Goal: Information Seeking & Learning: Learn about a topic

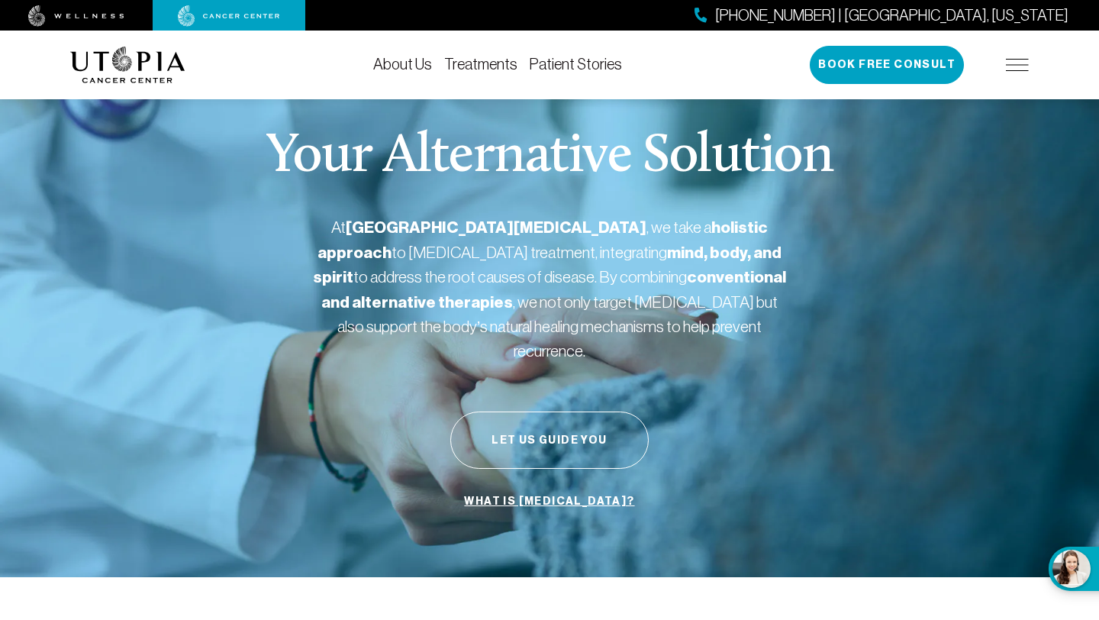
scroll to position [3, 0]
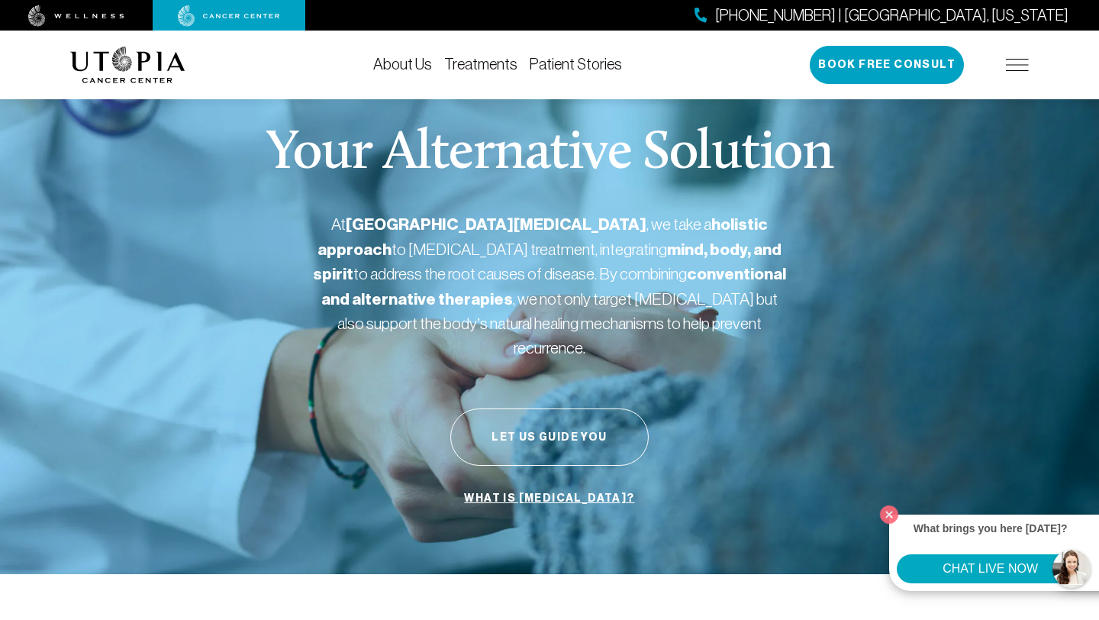
click at [485, 66] on link "Treatments" at bounding box center [480, 64] width 73 height 17
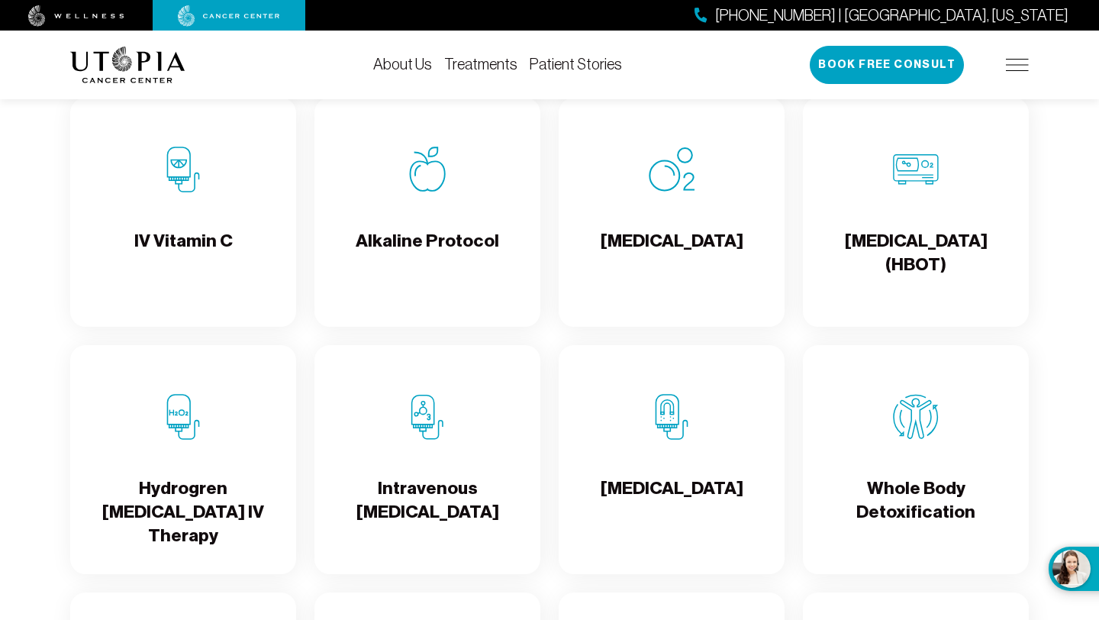
scroll to position [1567, 0]
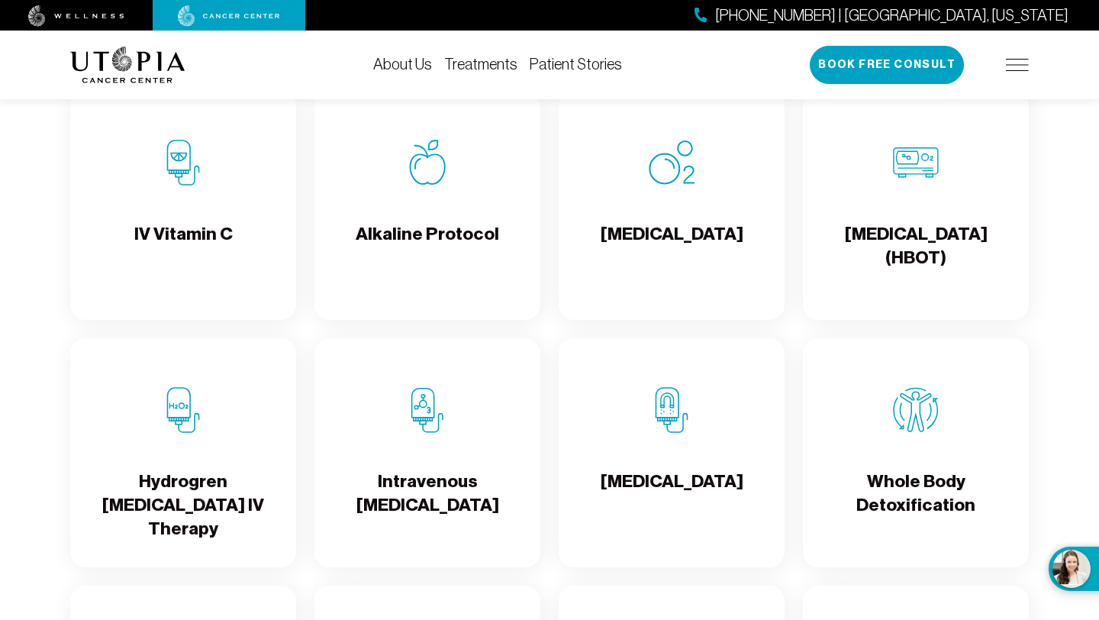
click at [194, 255] on h4 "IV Vitamin C" at bounding box center [183, 247] width 98 height 50
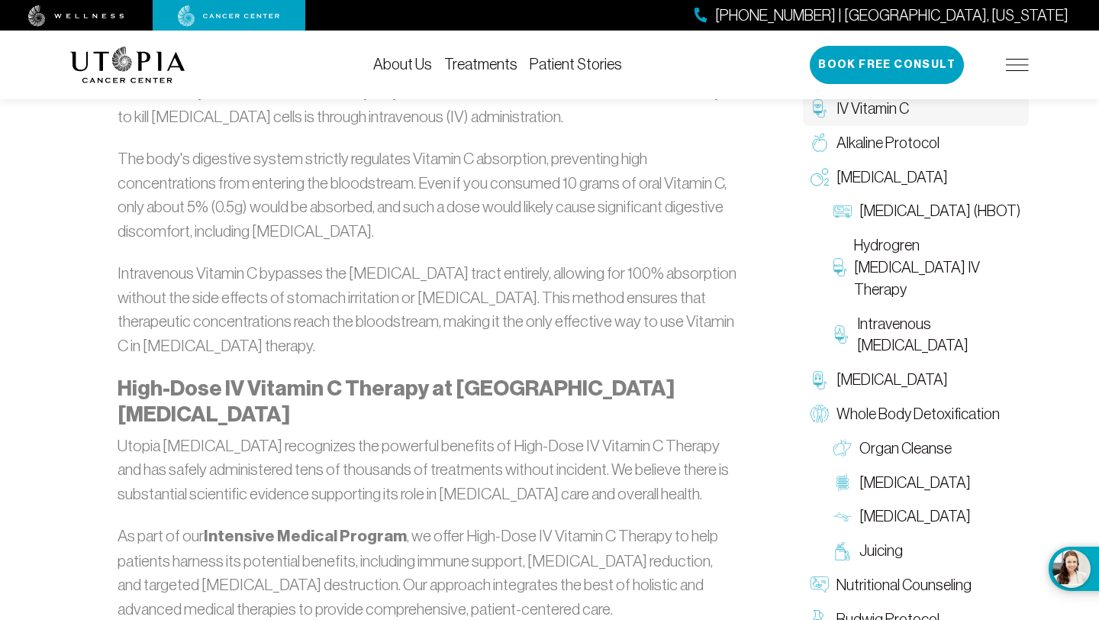
scroll to position [2880, 0]
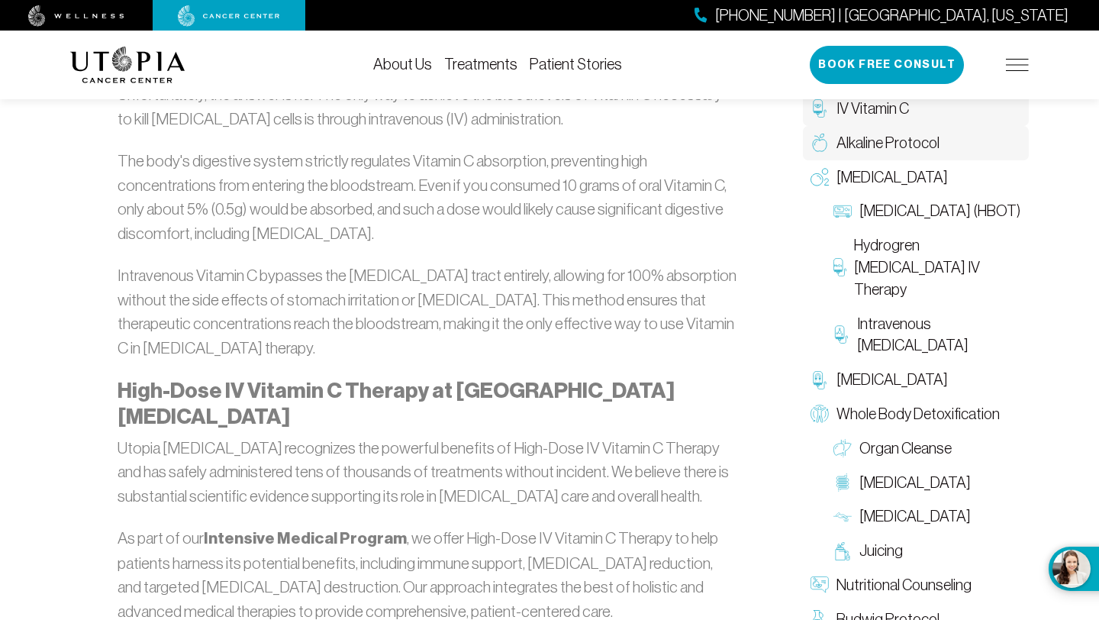
click at [898, 136] on span "Alkaline Protocol" at bounding box center [888, 143] width 103 height 22
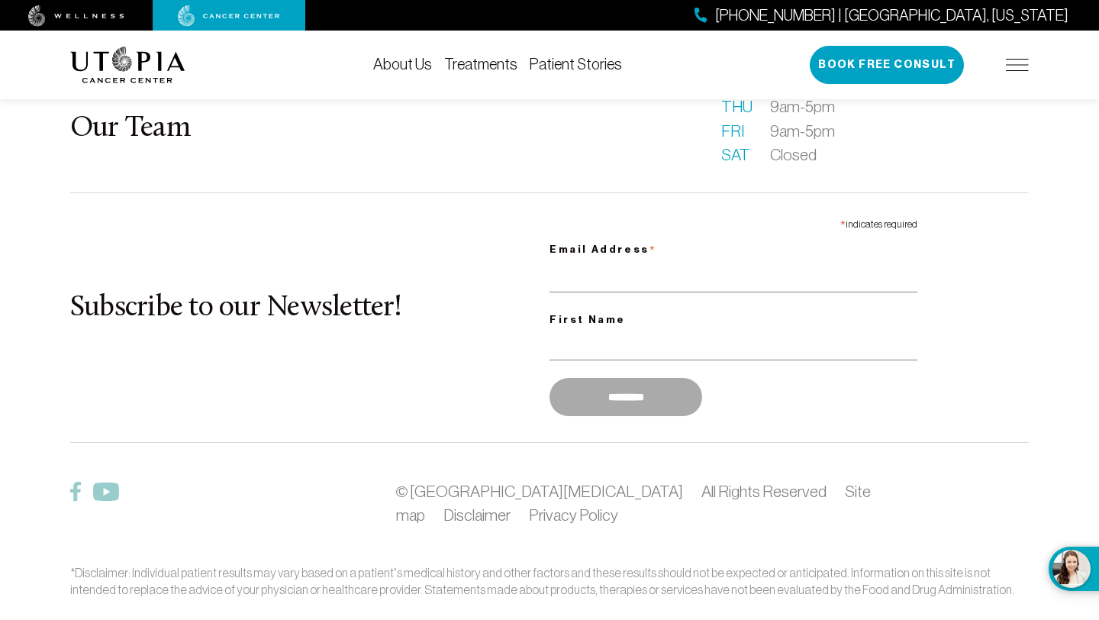
click at [484, 65] on link "Treatments" at bounding box center [480, 64] width 73 height 17
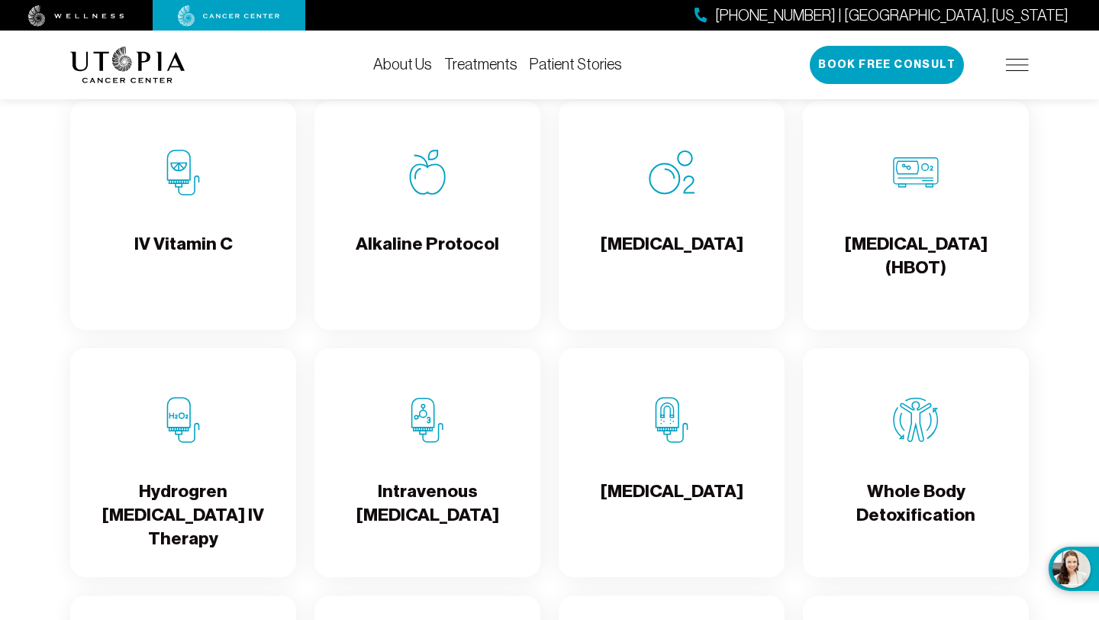
scroll to position [1553, 0]
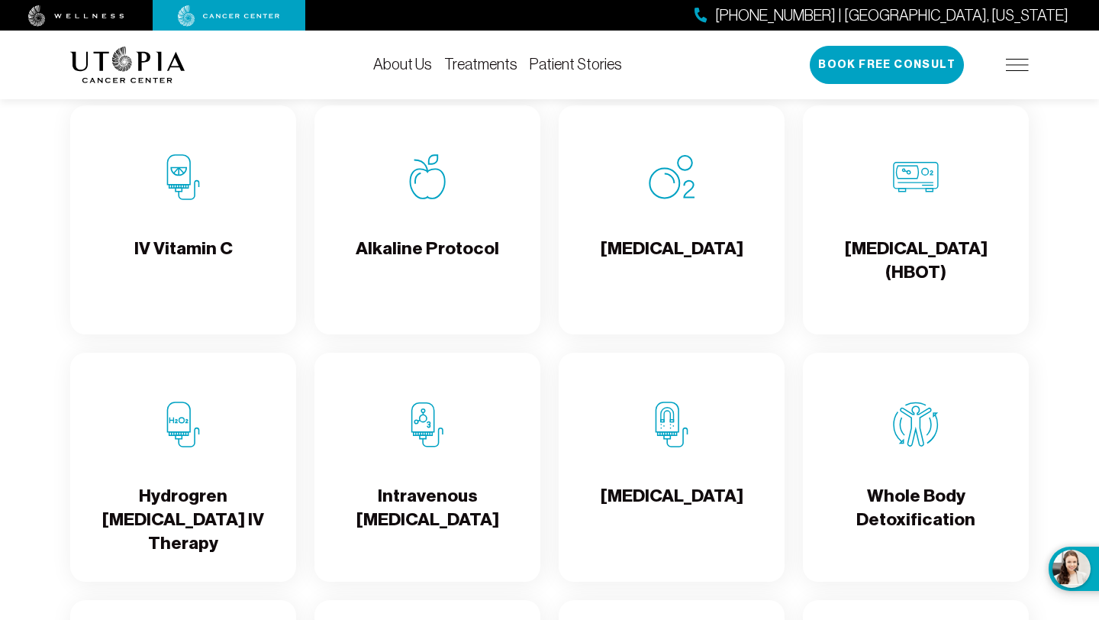
click at [456, 277] on h4 "Alkaline Protocol" at bounding box center [427, 262] width 143 height 50
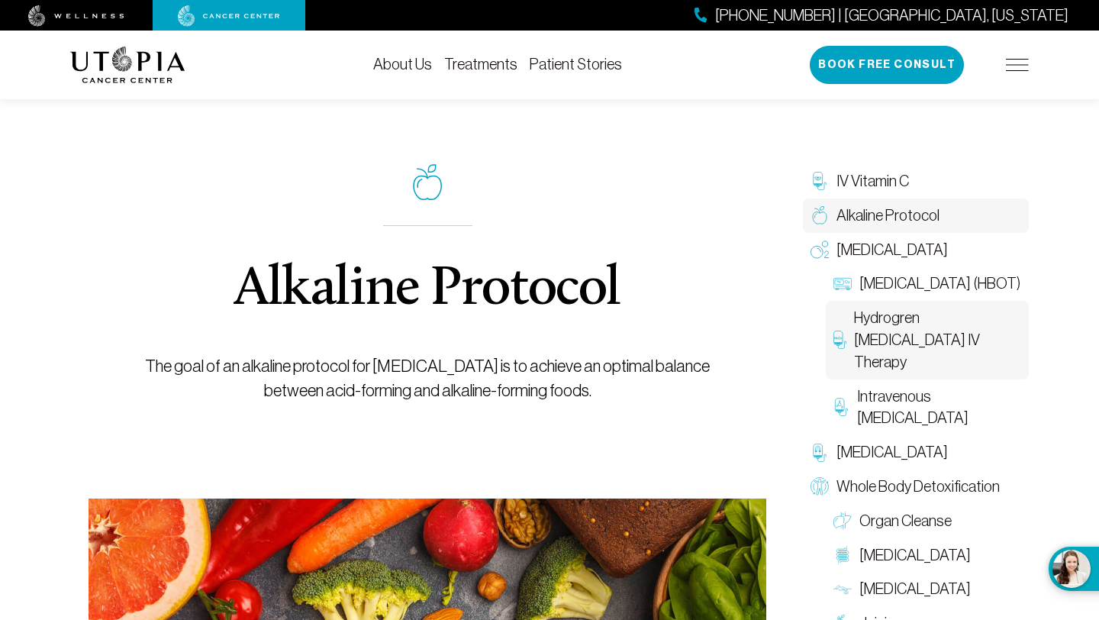
click at [888, 366] on span "Hydrogren [MEDICAL_DATA] IV Therapy" at bounding box center [937, 340] width 167 height 66
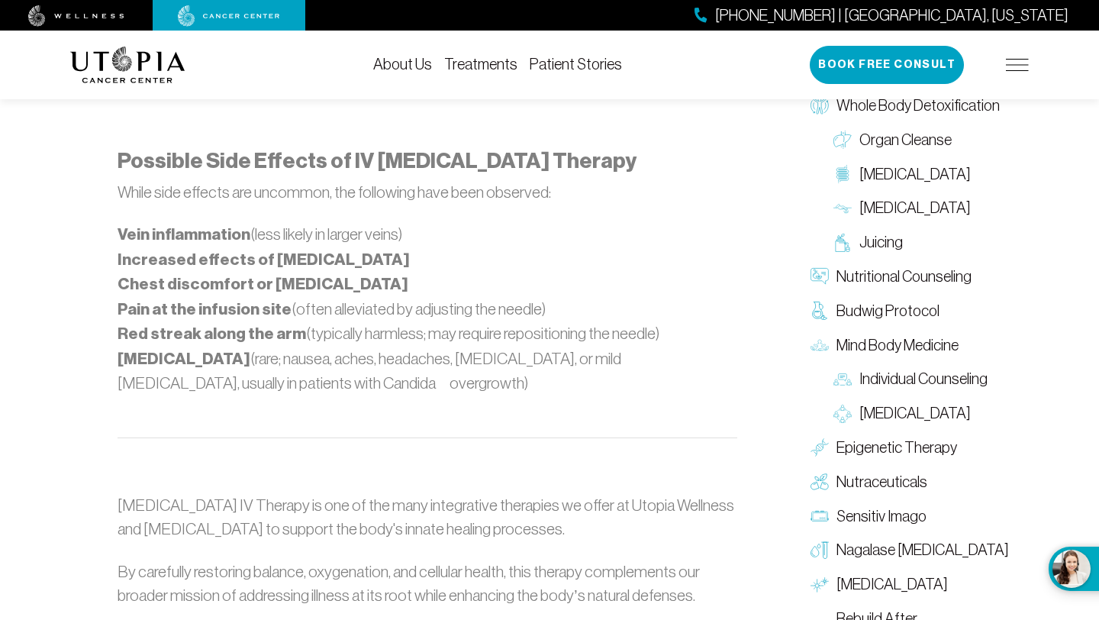
scroll to position [1452, 0]
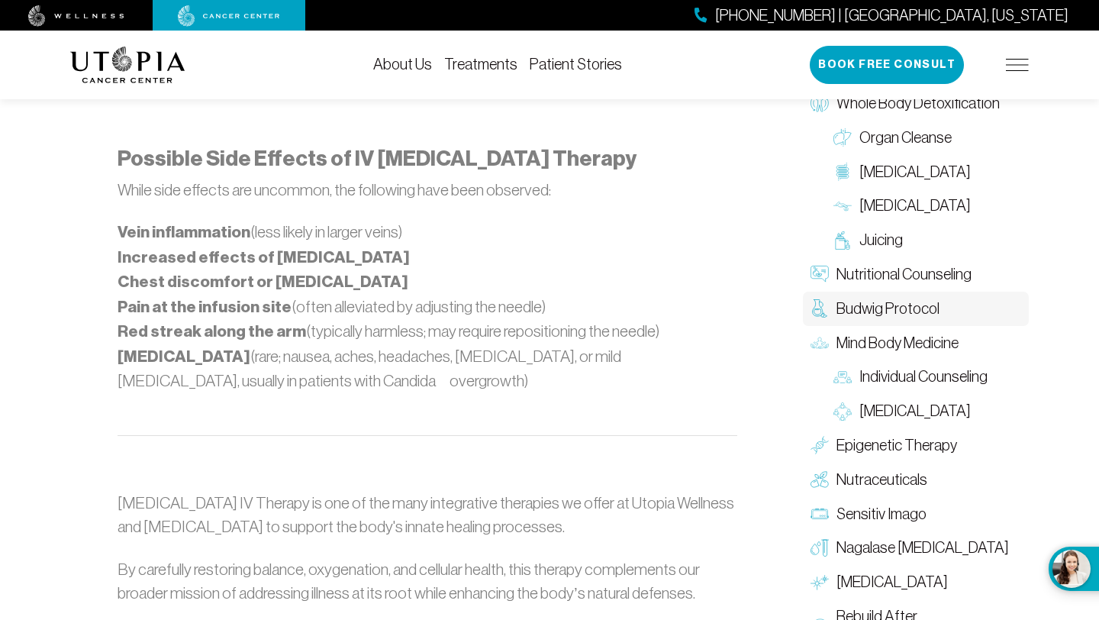
click at [895, 298] on span "Budwig Protocol" at bounding box center [888, 309] width 103 height 22
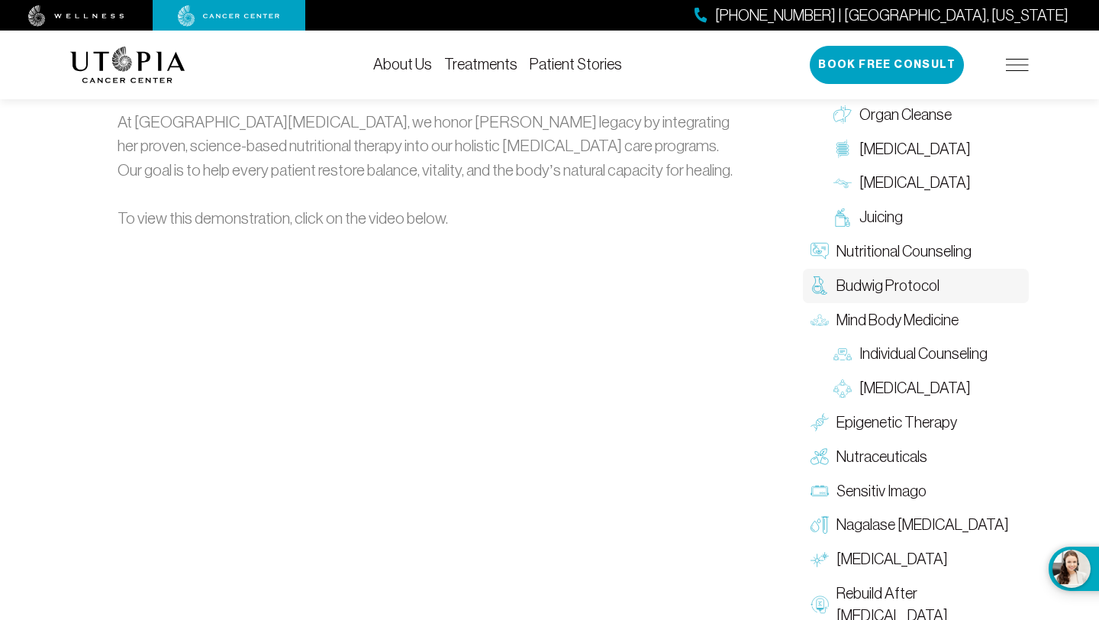
scroll to position [2310, 0]
click at [885, 311] on span "Mind Body Medicine" at bounding box center [898, 322] width 122 height 22
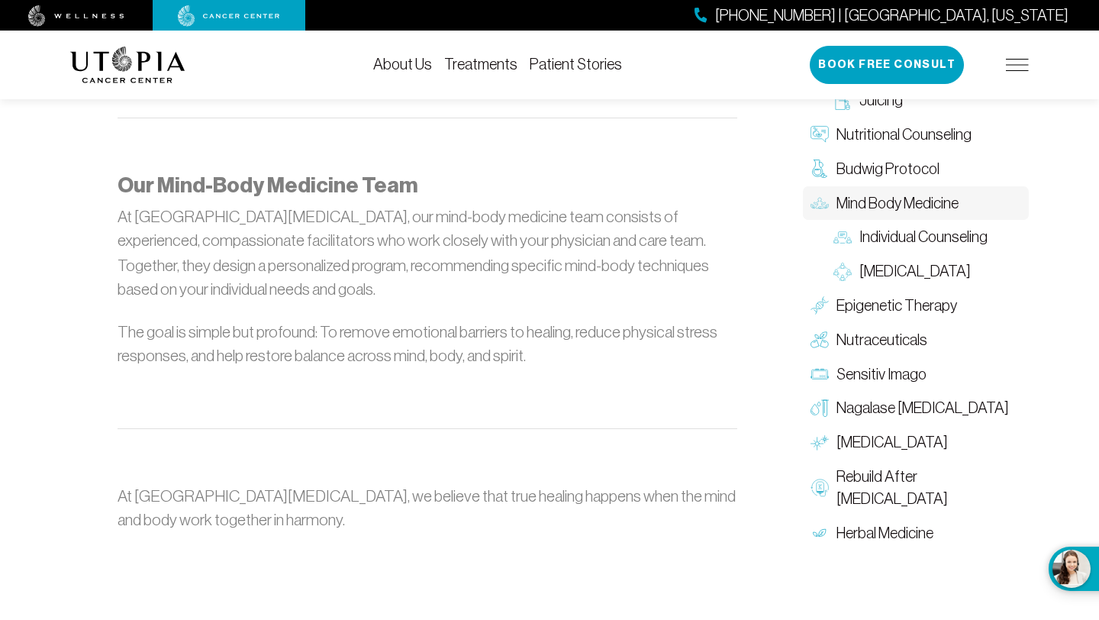
scroll to position [1885, 0]
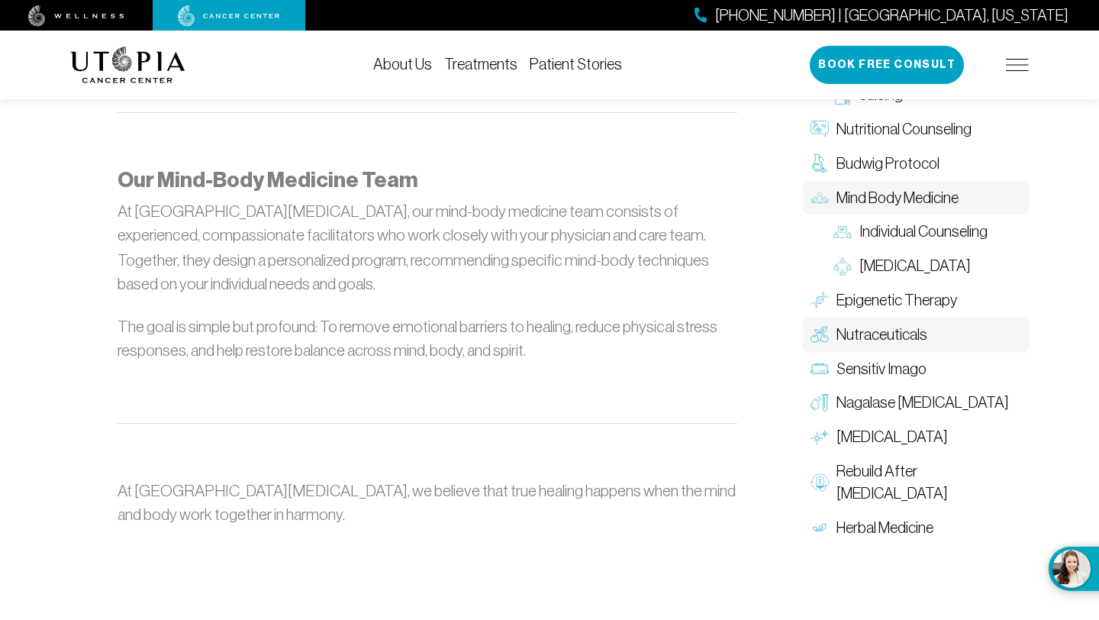
click at [869, 346] on span "Nutraceuticals" at bounding box center [882, 335] width 91 height 22
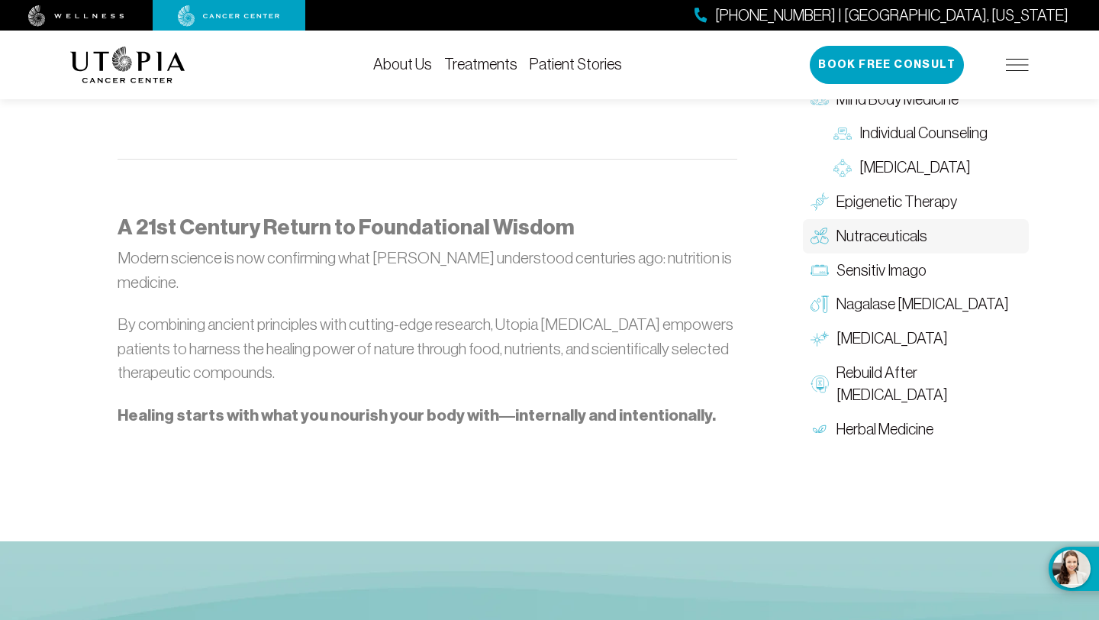
scroll to position [1859, 0]
click at [869, 264] on span "Sensitiv Imago" at bounding box center [882, 269] width 90 height 22
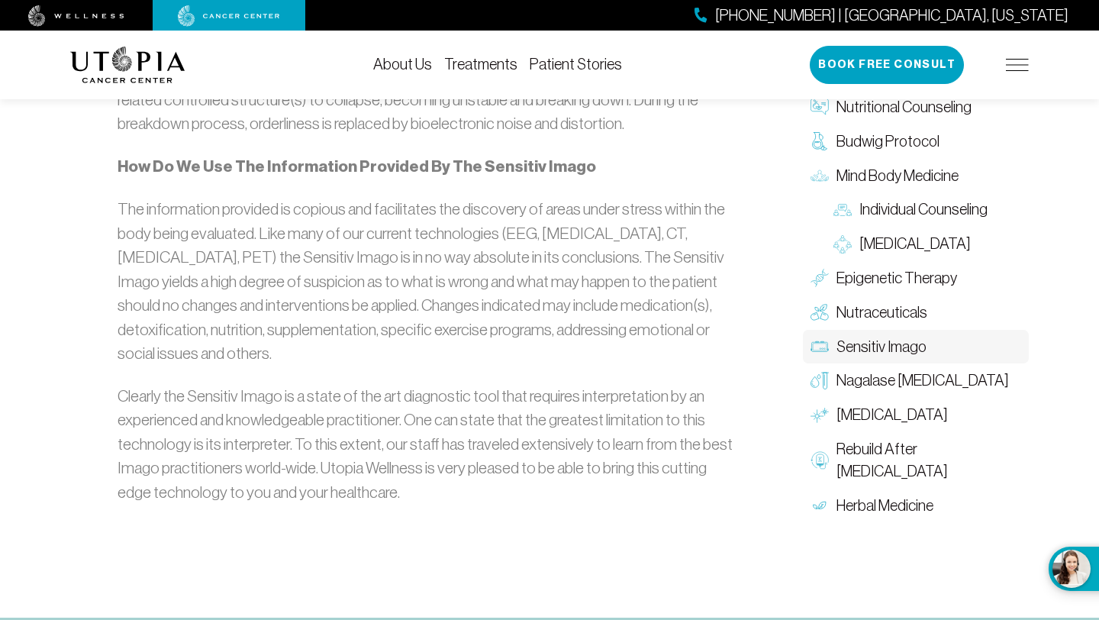
scroll to position [2755, 0]
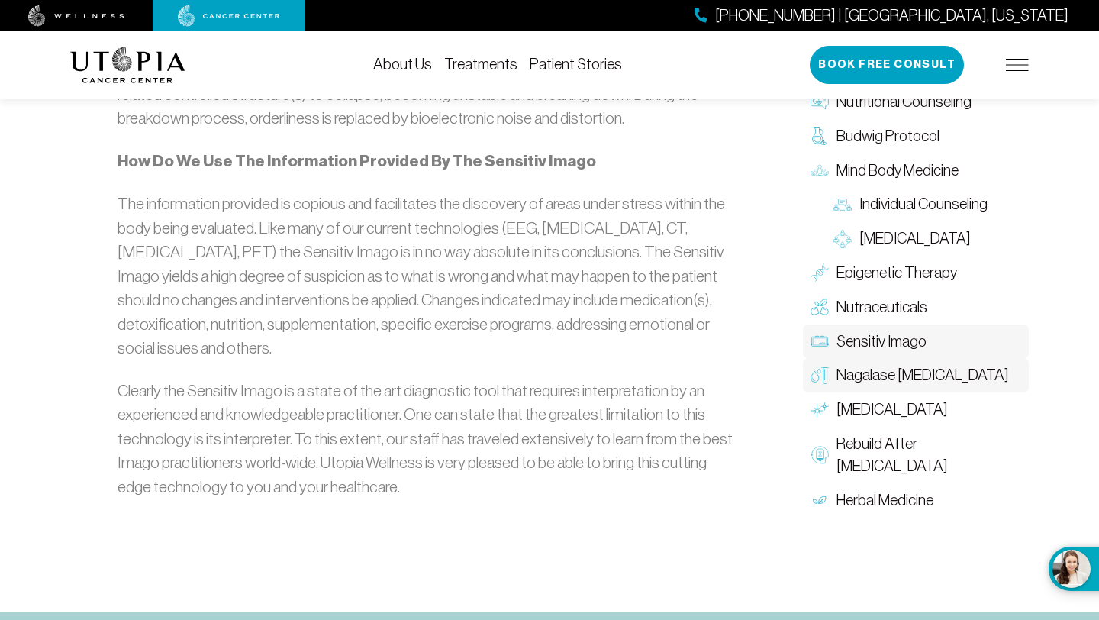
click at [909, 376] on span "Nagalase [MEDICAL_DATA]" at bounding box center [923, 375] width 173 height 22
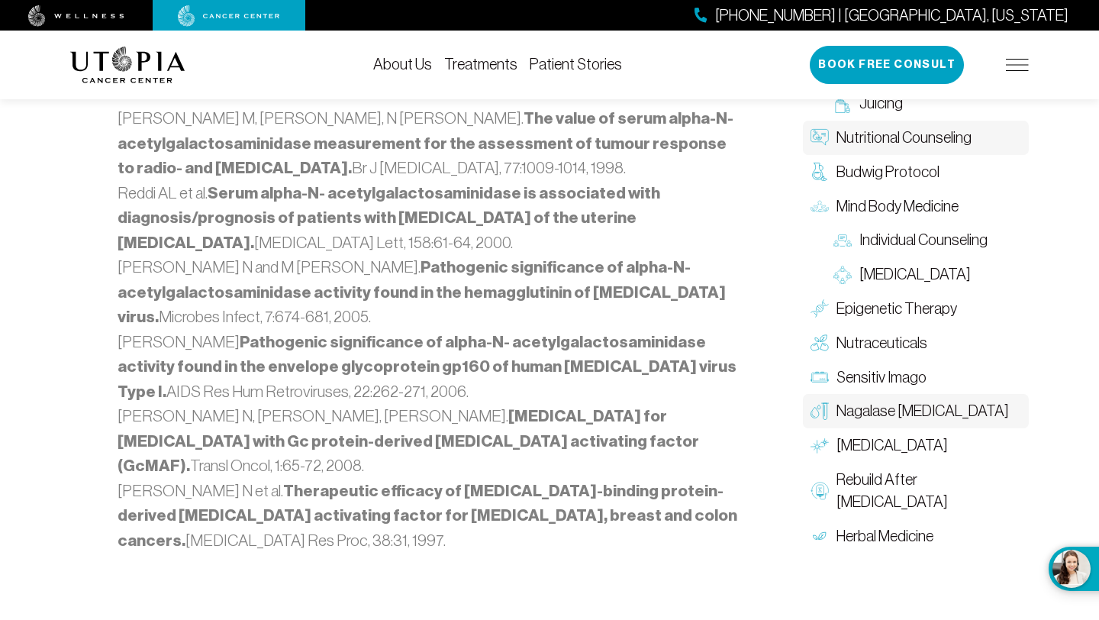
scroll to position [2135, 0]
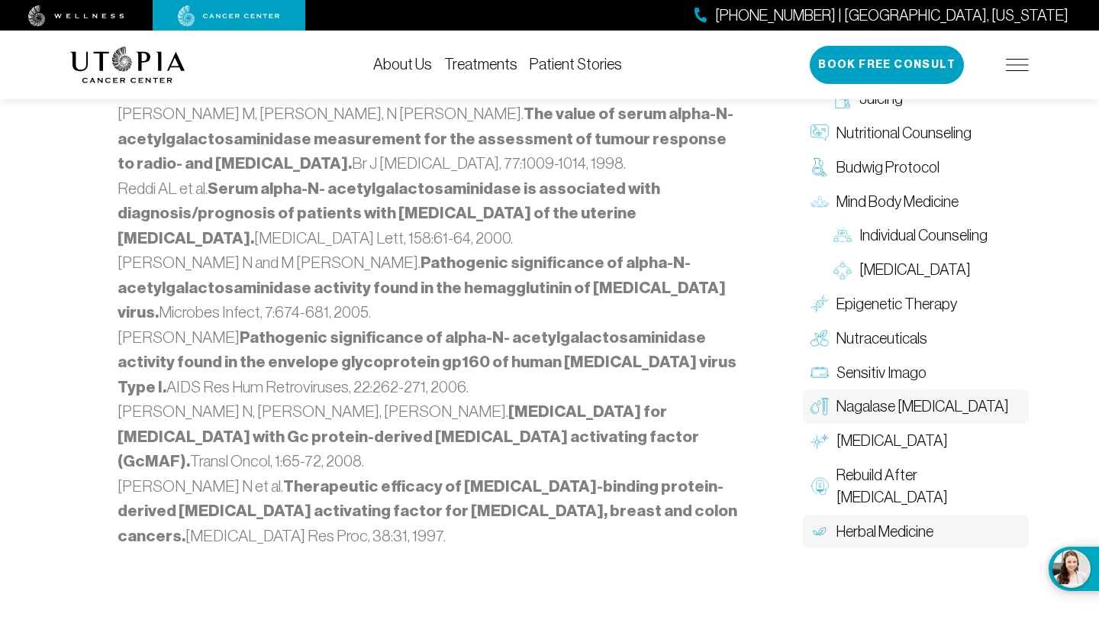
click at [899, 520] on span "Herbal Medicine" at bounding box center [885, 531] width 97 height 22
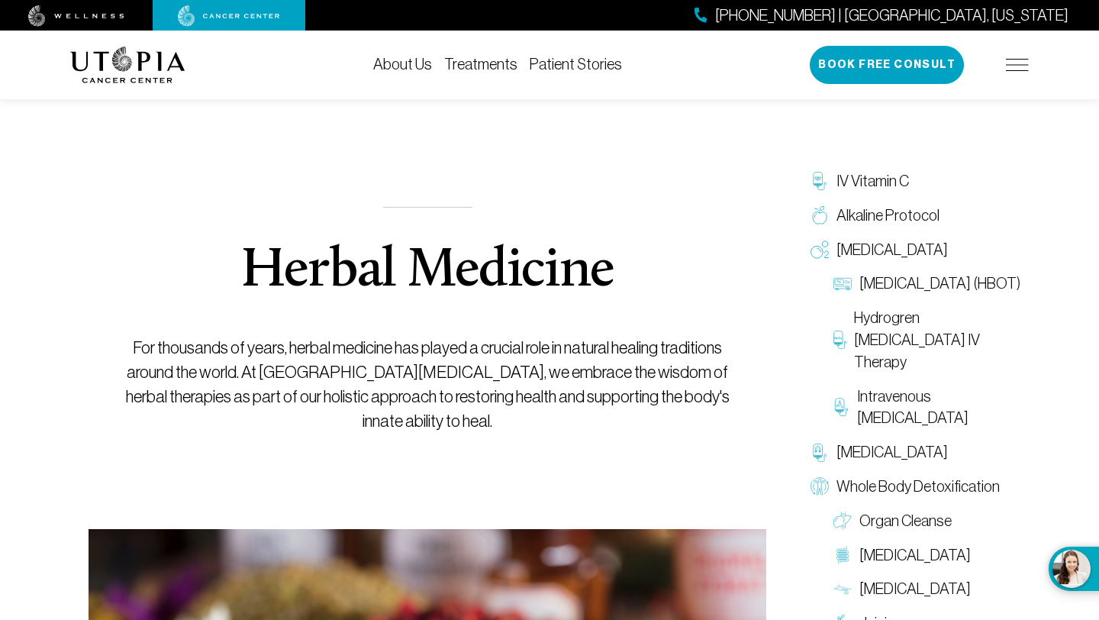
click at [500, 65] on link "Treatments" at bounding box center [480, 64] width 73 height 17
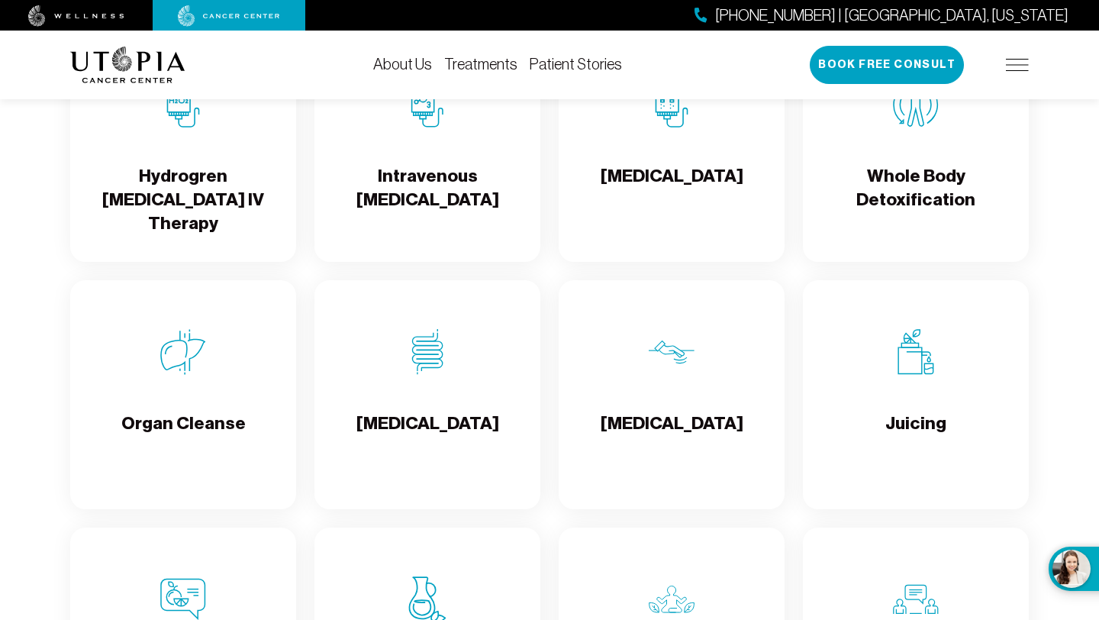
scroll to position [1807, 0]
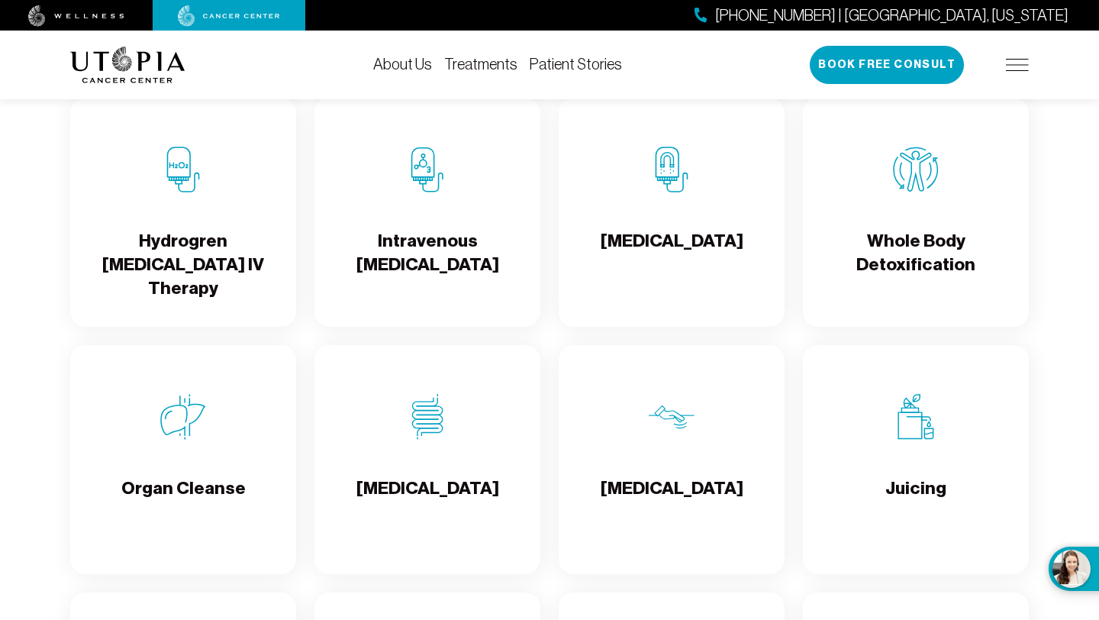
click at [185, 516] on h4 "Organ Cleanse" at bounding box center [183, 501] width 124 height 50
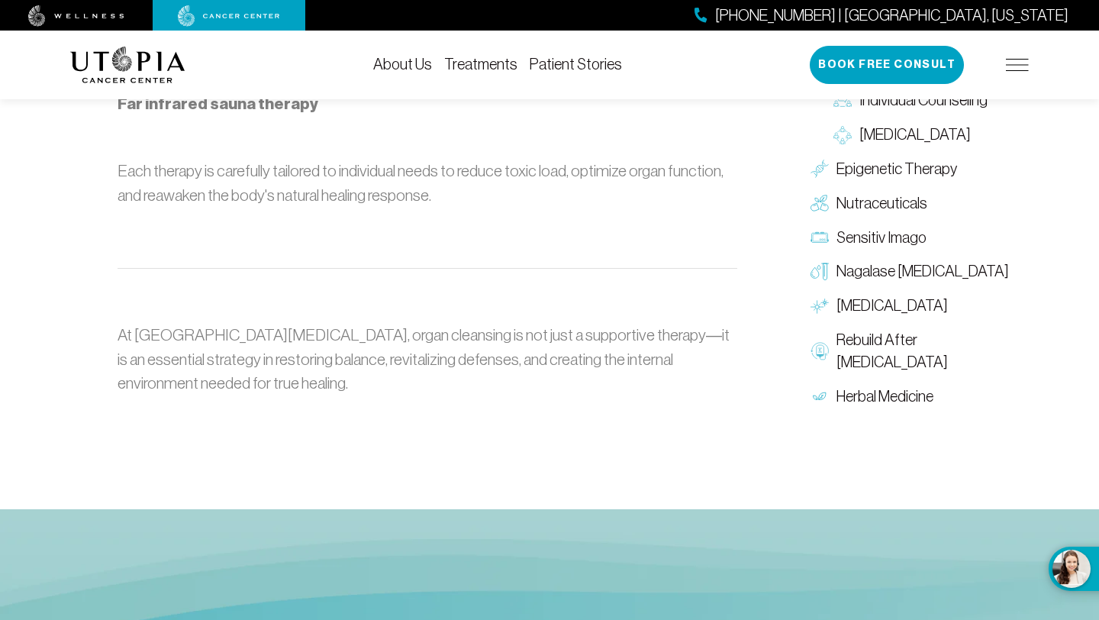
scroll to position [1556, 0]
